Goal: Information Seeking & Learning: Understand process/instructions

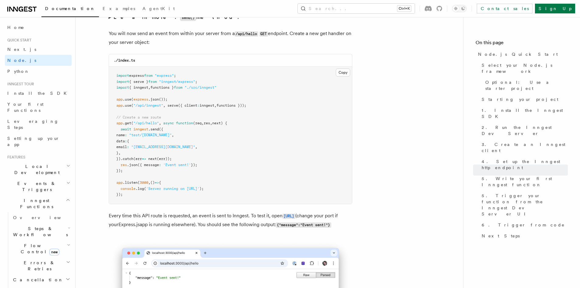
scroll to position [3218, 0]
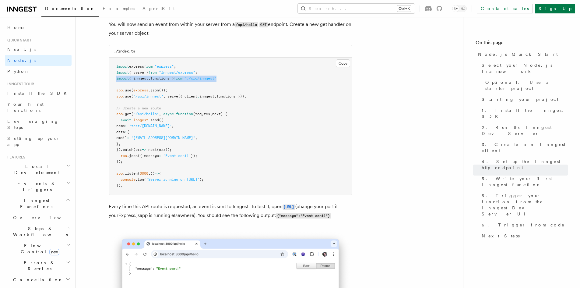
drag, startPoint x: 228, startPoint y: 88, endPoint x: 109, endPoint y: 89, distance: 119.3
click at [109, 89] on pre "import express from "express" ; import { serve } from "inngest/express" ; impor…" at bounding box center [230, 126] width 243 height 137
copy span "import { inngest , functions } from "./src/inngest""
click at [173, 100] on pre "import express from "express" ; import { serve } from "inngest/express" ; impor…" at bounding box center [230, 126] width 243 height 137
drag, startPoint x: 173, startPoint y: 99, endPoint x: 119, endPoint y: 96, distance: 54.0
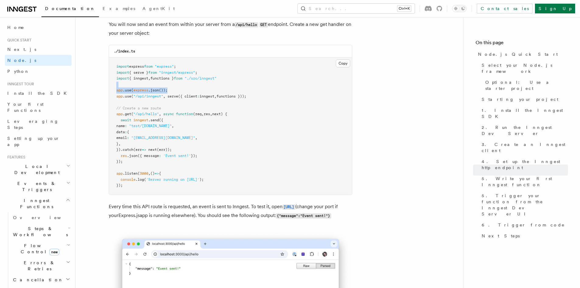
click at [119, 96] on pre "import express from "express" ; import { serve } from "inngest/express" ; impor…" at bounding box center [230, 126] width 243 height 137
drag, startPoint x: 262, startPoint y: 106, endPoint x: 107, endPoint y: 97, distance: 155.1
copy code "app .use ( express .json ()); app .use ( "/api/inngest" , serve ({ client : inn…"
click at [279, 114] on pre "import express from "express" ; import { serve } from "inngest/express" ; impor…" at bounding box center [230, 126] width 243 height 137
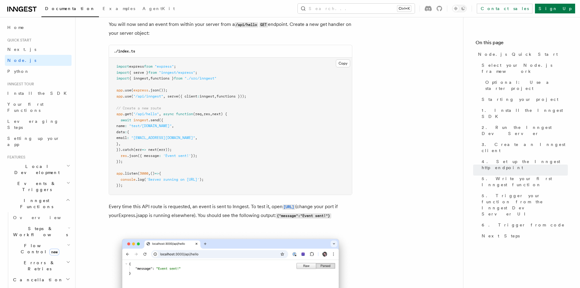
drag, startPoint x: 260, startPoint y: 103, endPoint x: 163, endPoint y: 107, distance: 97.1
click at [163, 107] on pre "import express from "express" ; import { serve } from "inngest/express" ; impor…" at bounding box center [230, 126] width 243 height 137
click at [284, 132] on pre "import express from "express" ; import { serve } from "inngest/express" ; impor…" at bounding box center [230, 126] width 243 height 137
